Goal: Find specific page/section: Find specific page/section

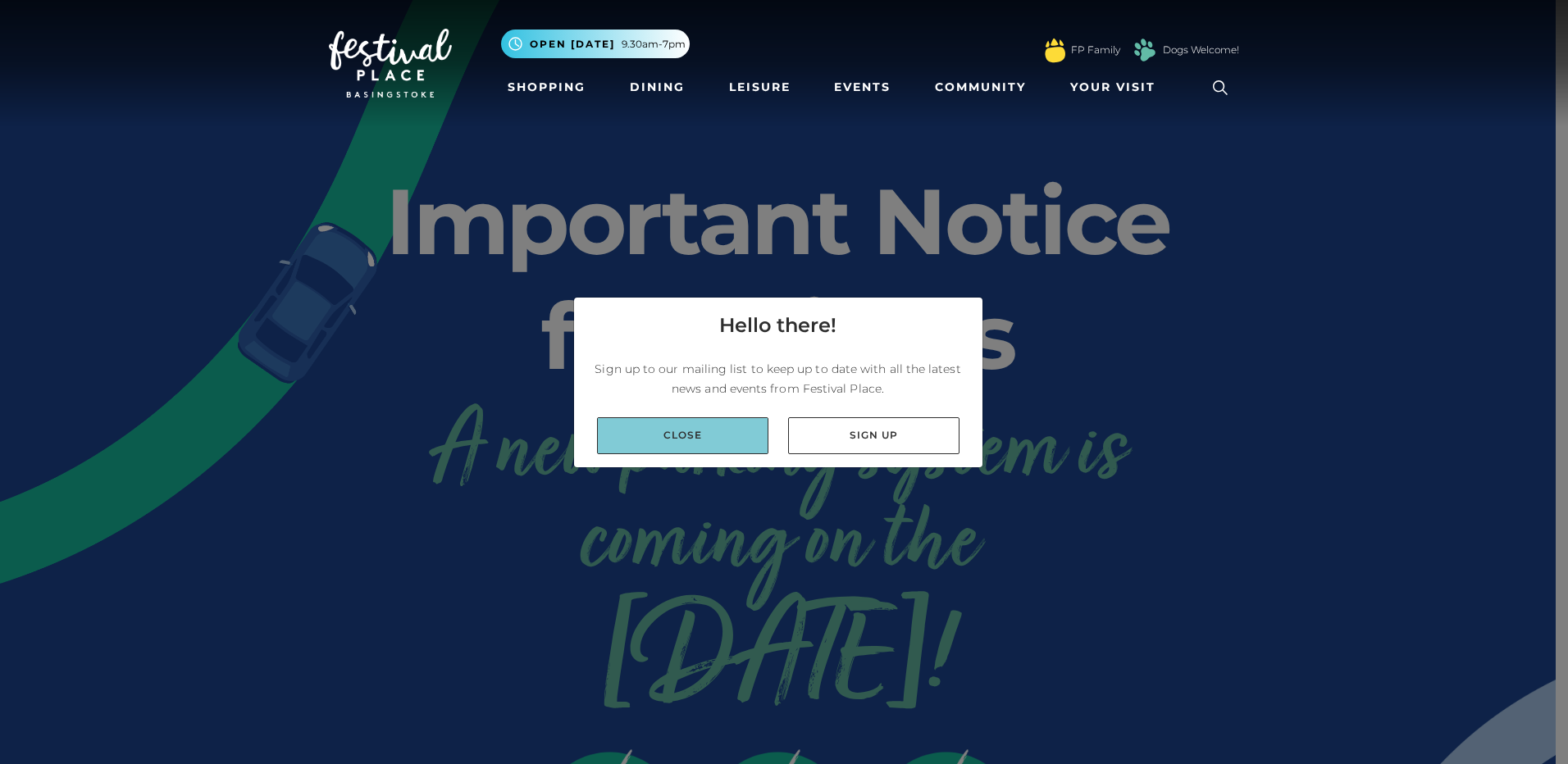
click at [718, 443] on link "Close" at bounding box center [683, 436] width 172 height 37
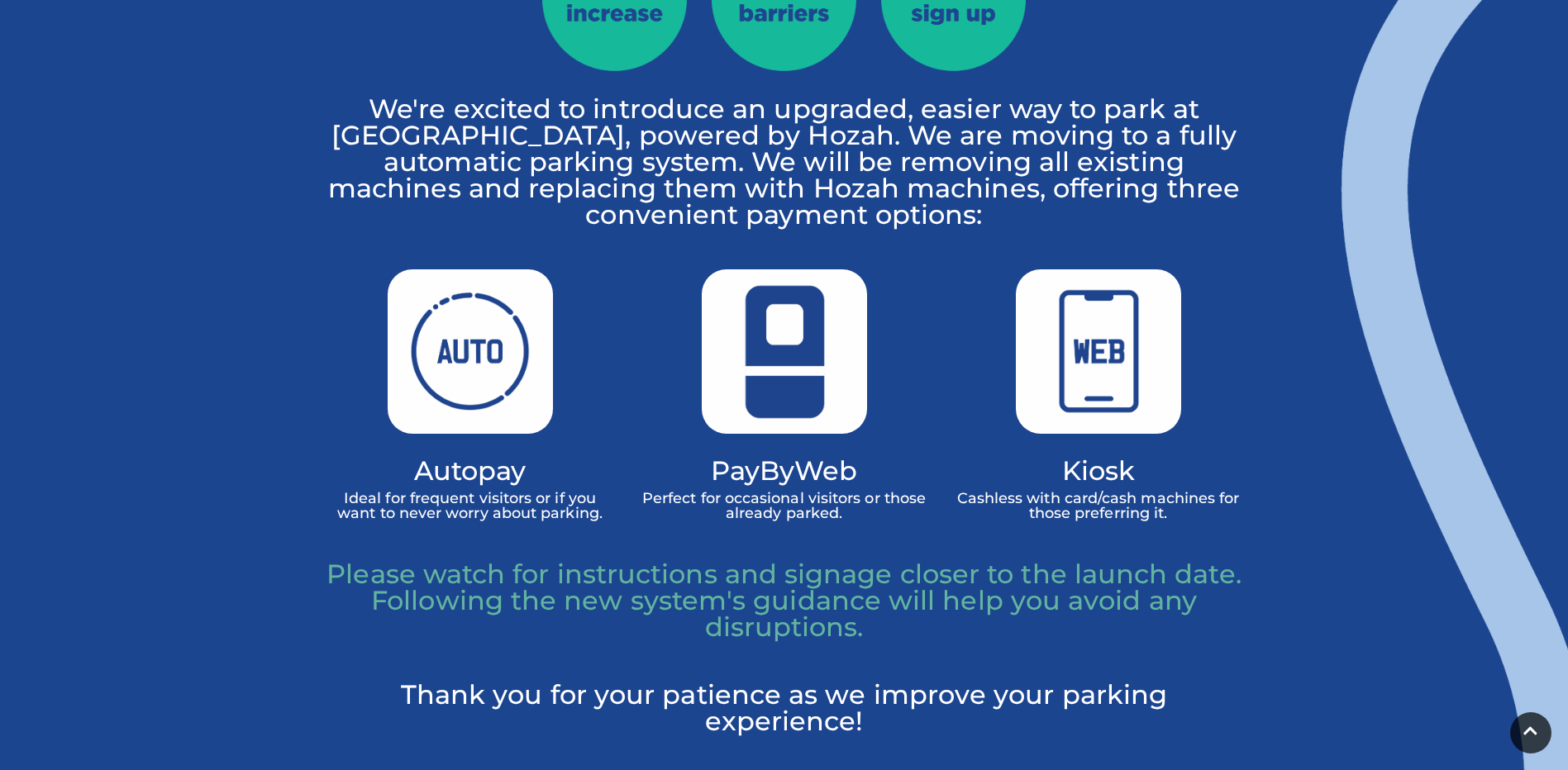
scroll to position [826, 0]
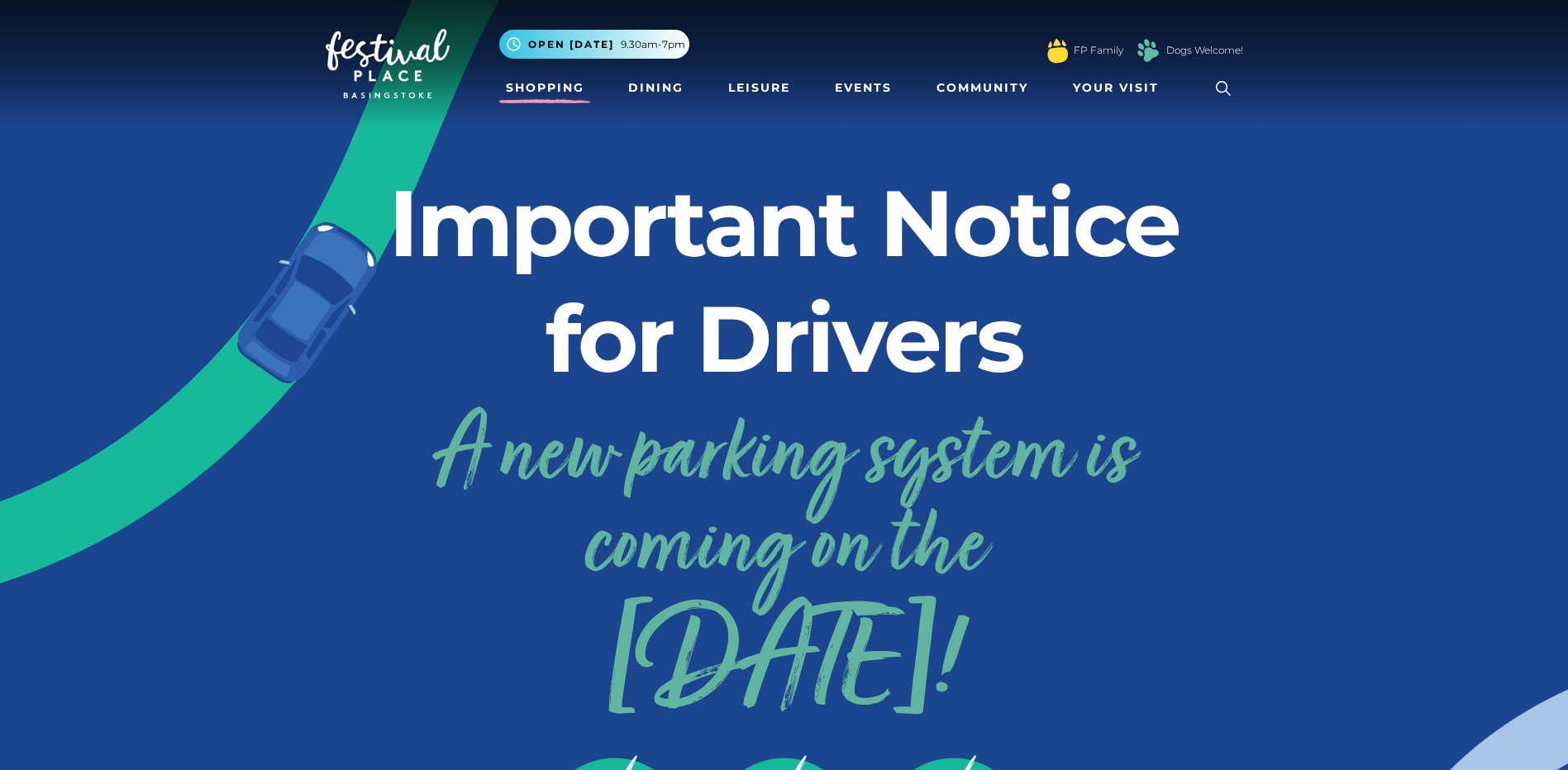
click at [559, 92] on link "Shopping" at bounding box center [545, 88] width 91 height 30
